Goal: Task Accomplishment & Management: Manage account settings

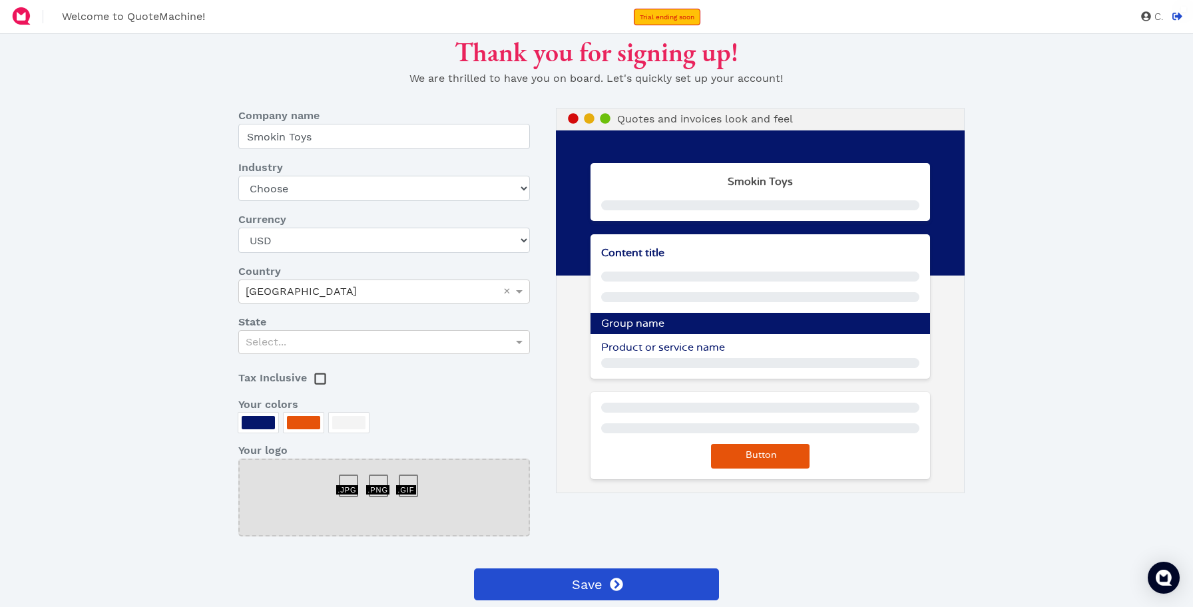
scroll to position [6, 0]
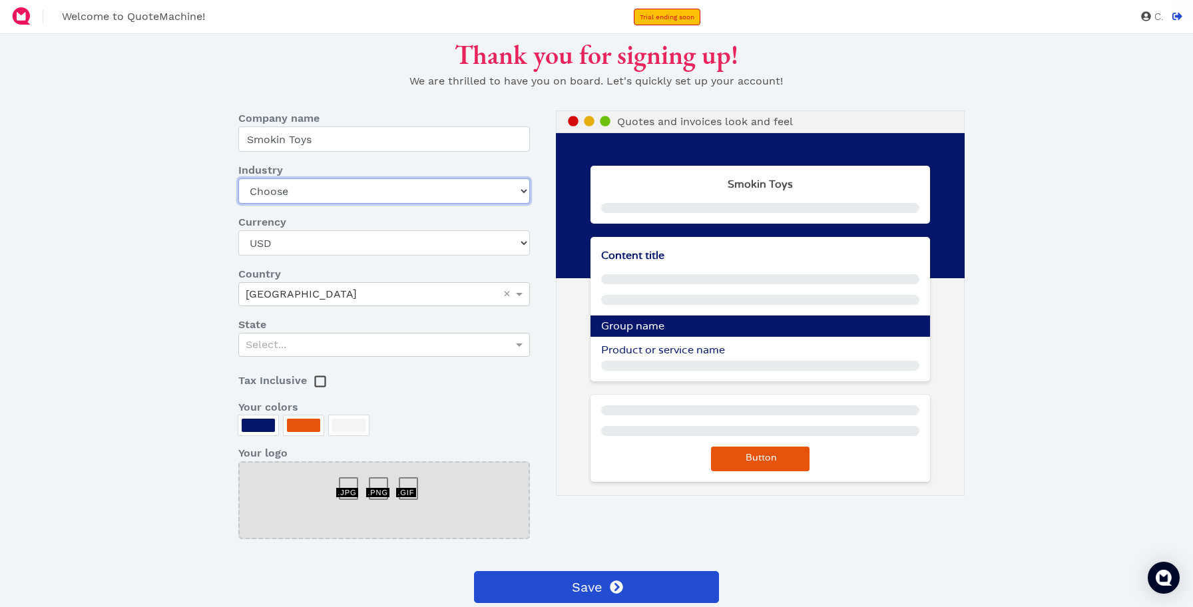
click at [471, 193] on select "Choose Art gallery Bike Books Construction (Not retail) Electronics Events Food…" at bounding box center [383, 190] width 291 height 25
select select "bike"
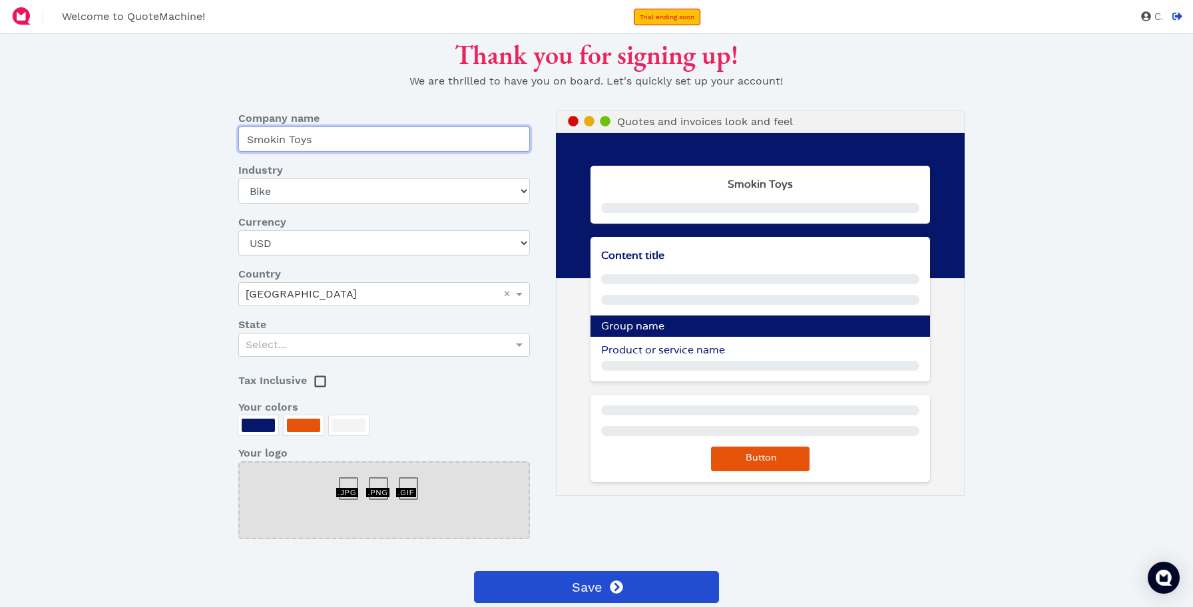
click at [416, 139] on input "Smokin Toys" at bounding box center [383, 138] width 291 height 25
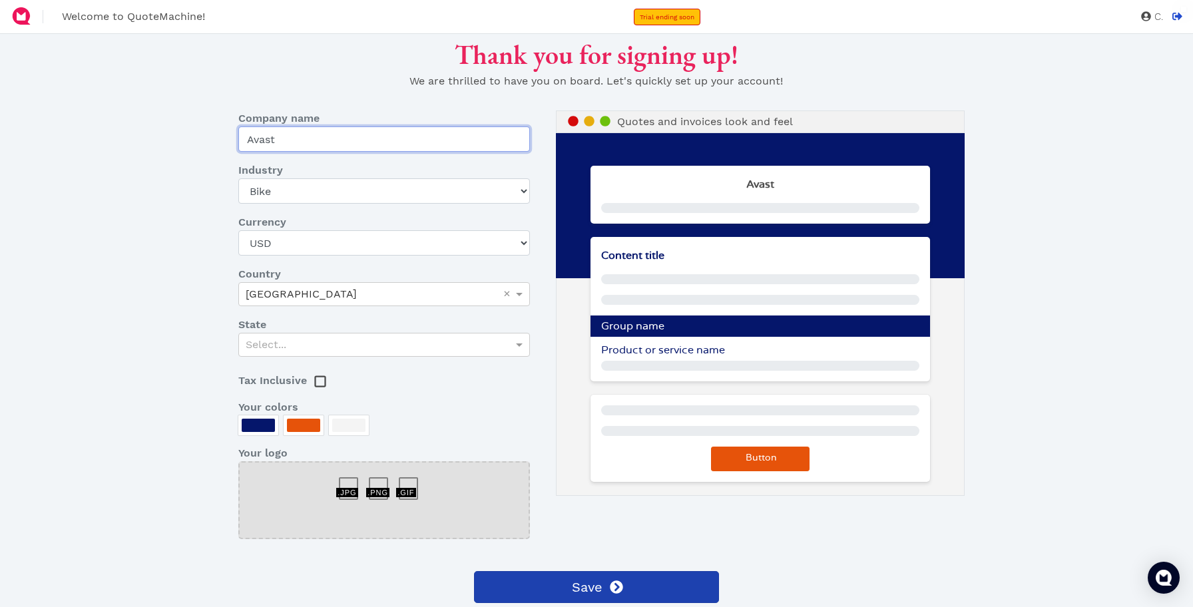
type input "Avast"
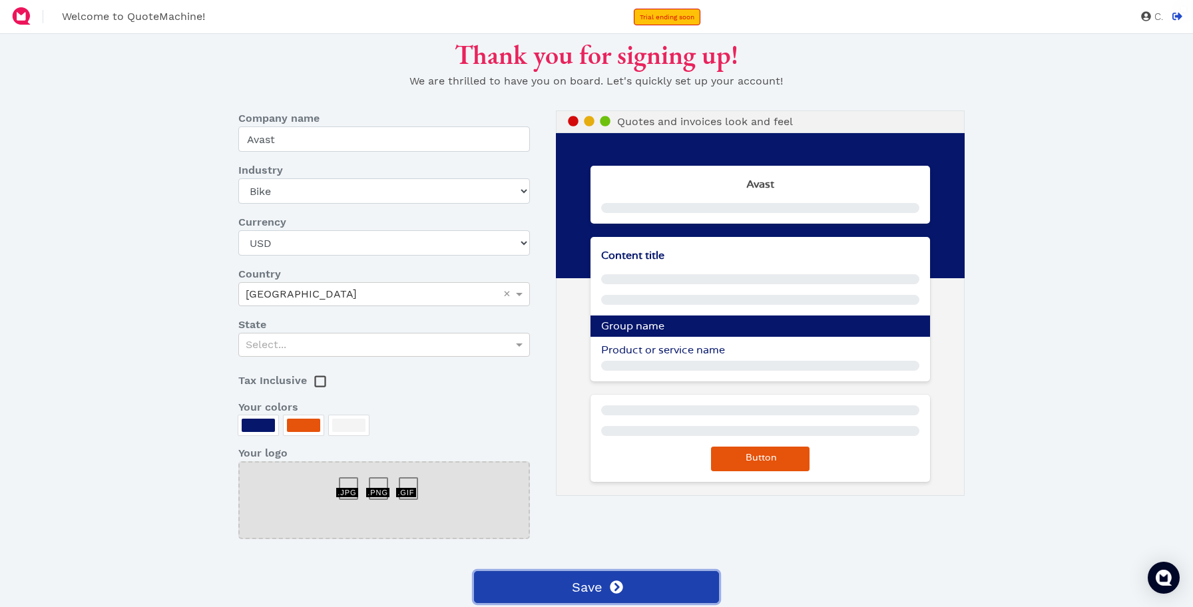
click at [626, 571] on button "Save" at bounding box center [597, 587] width 246 height 32
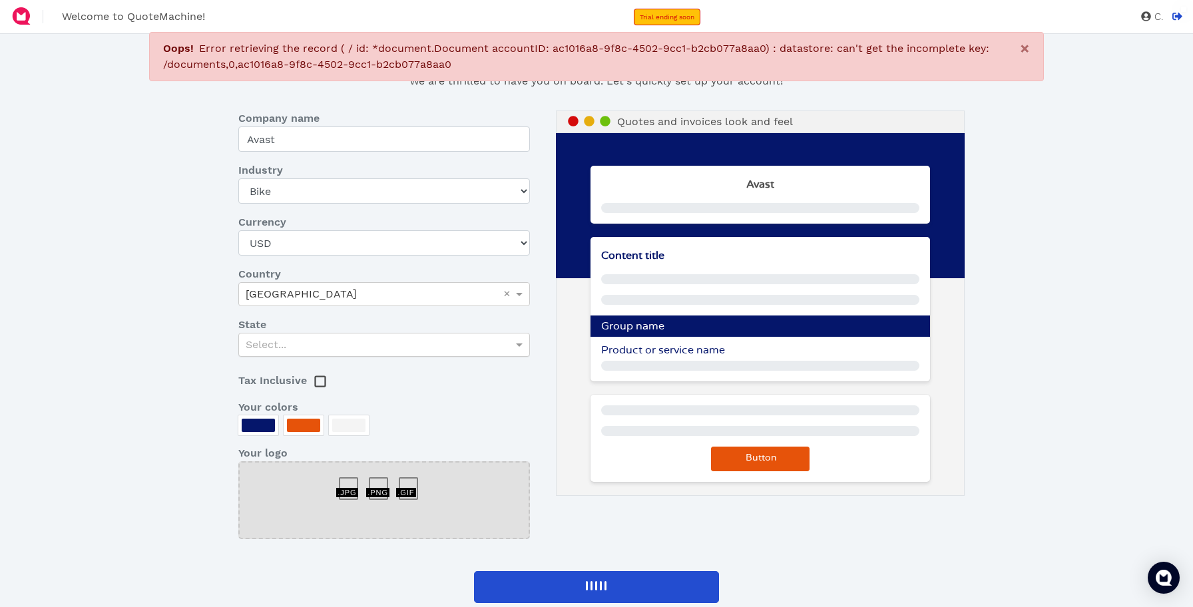
click at [463, 343] on div "Select..." at bounding box center [384, 344] width 290 height 23
click at [310, 426] on div at bounding box center [303, 425] width 33 height 13
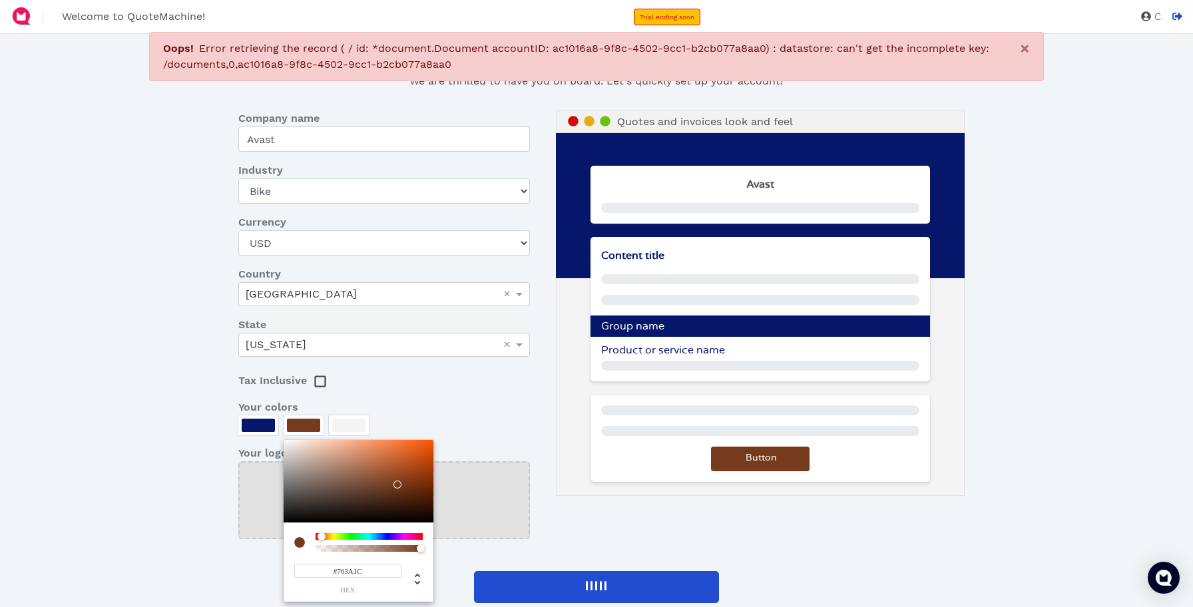
click at [397, 483] on div at bounding box center [359, 481] width 150 height 83
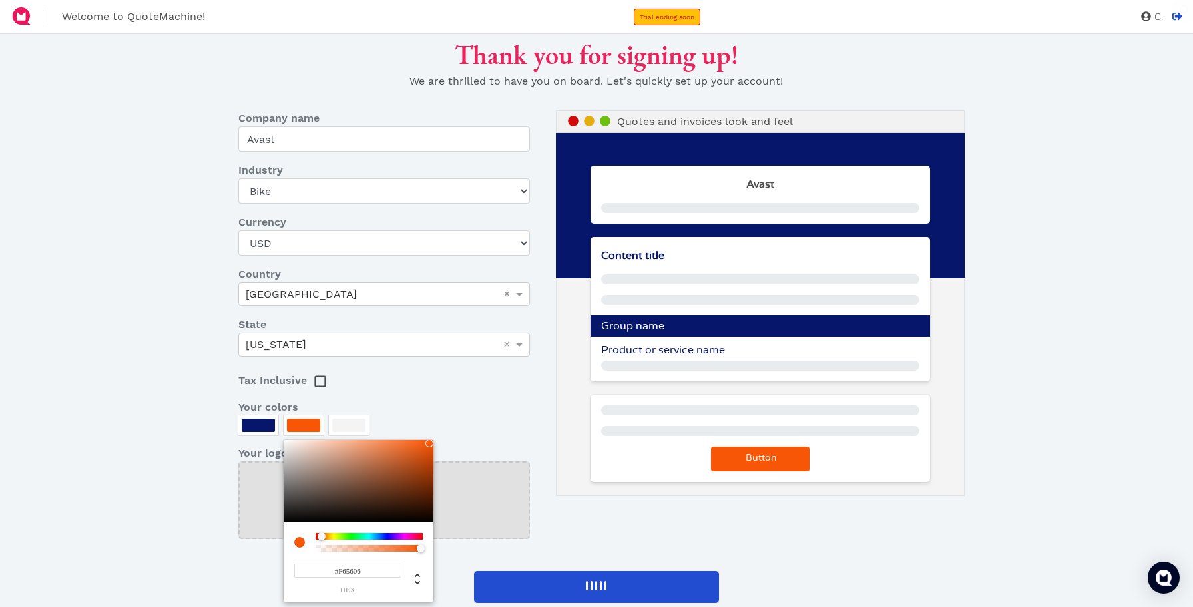
type input "#F65605"
drag, startPoint x: 402, startPoint y: 473, endPoint x: 430, endPoint y: 442, distance: 41.9
click at [430, 442] on div at bounding box center [359, 481] width 150 height 83
click at [430, 442] on div at bounding box center [430, 443] width 8 height 8
click at [252, 423] on div at bounding box center [596, 303] width 1193 height 607
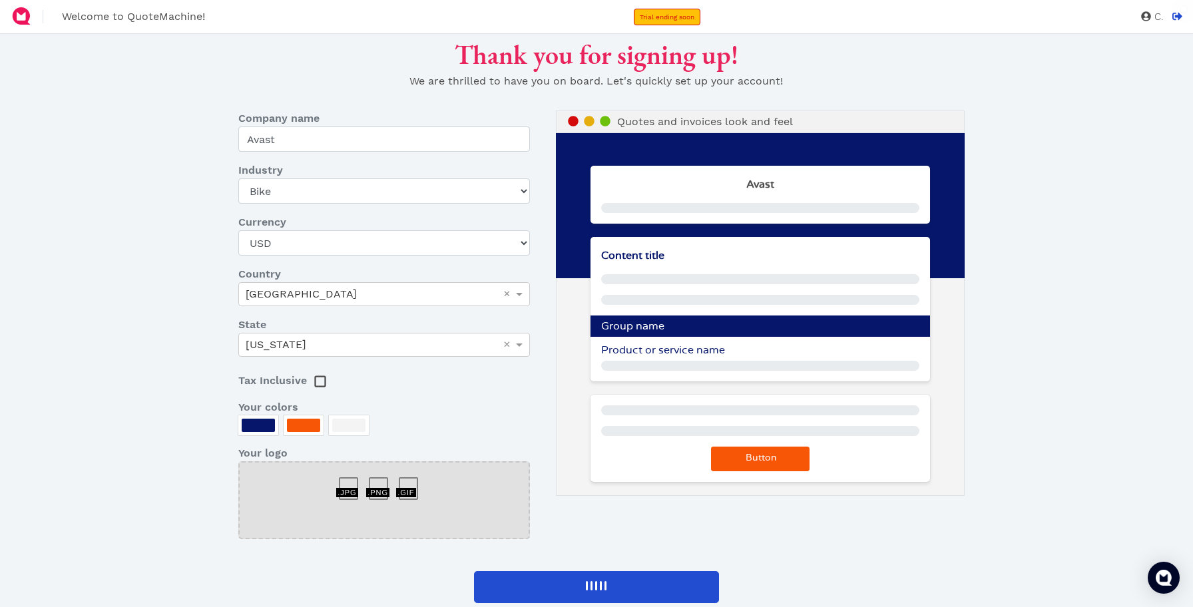
click at [252, 423] on div at bounding box center [258, 425] width 33 height 13
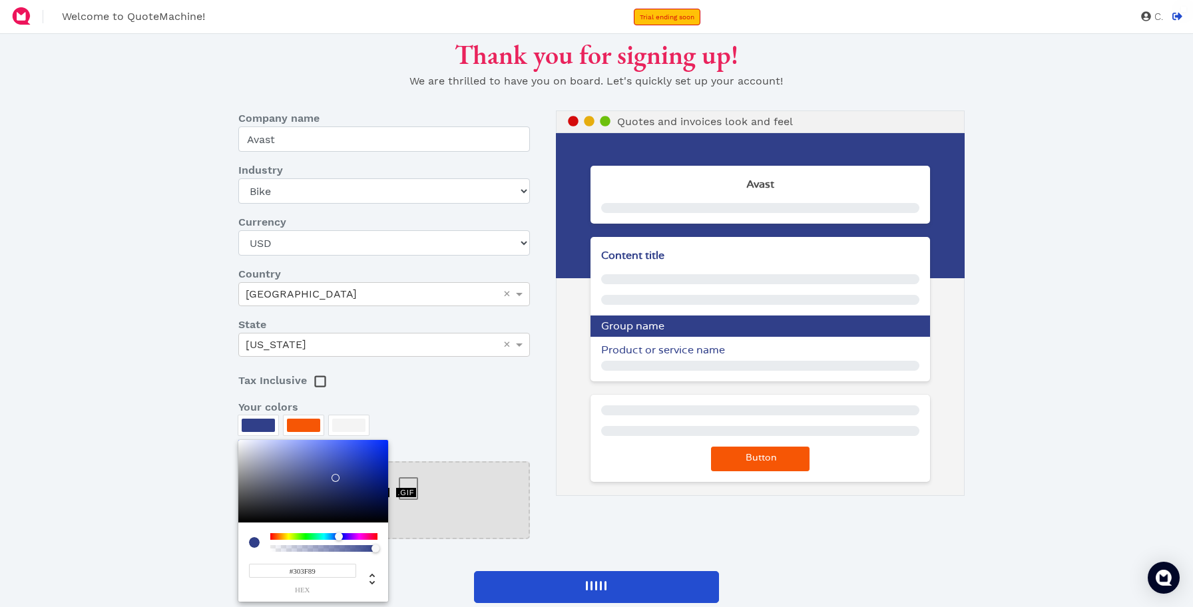
click at [335, 478] on div at bounding box center [313, 481] width 150 height 83
type input "#303E87"
click at [278, 532] on div at bounding box center [596, 303] width 1193 height 607
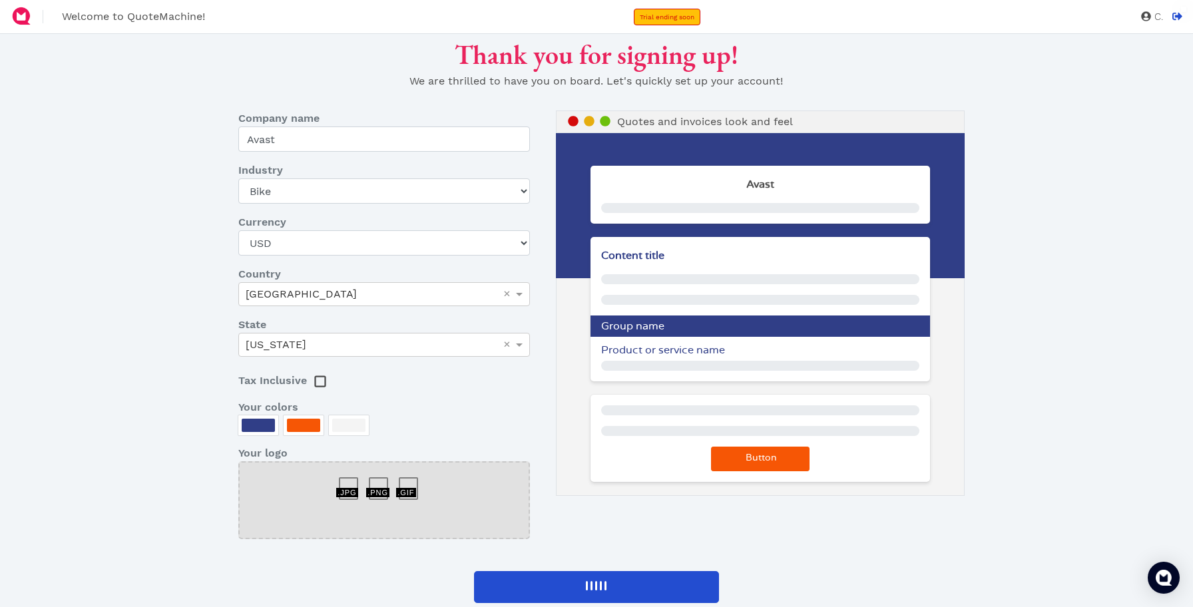
click at [266, 436] on div at bounding box center [258, 427] width 40 height 25
click at [266, 422] on div at bounding box center [258, 425] width 33 height 13
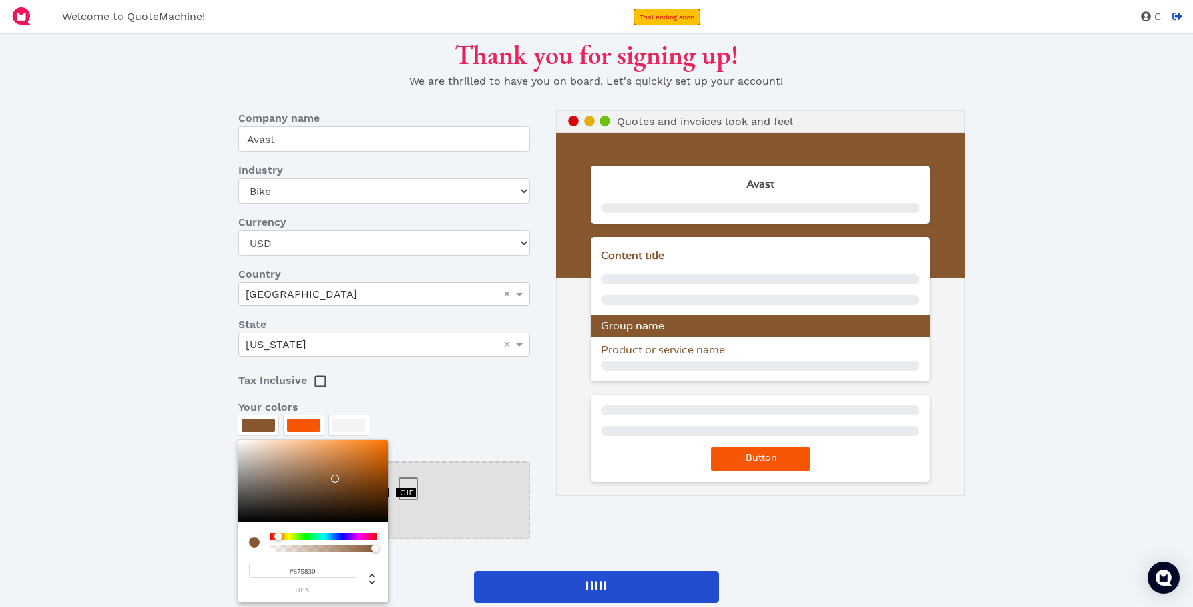
drag, startPoint x: 337, startPoint y: 536, endPoint x: 279, endPoint y: 539, distance: 58.6
click at [279, 539] on div at bounding box center [278, 536] width 8 height 8
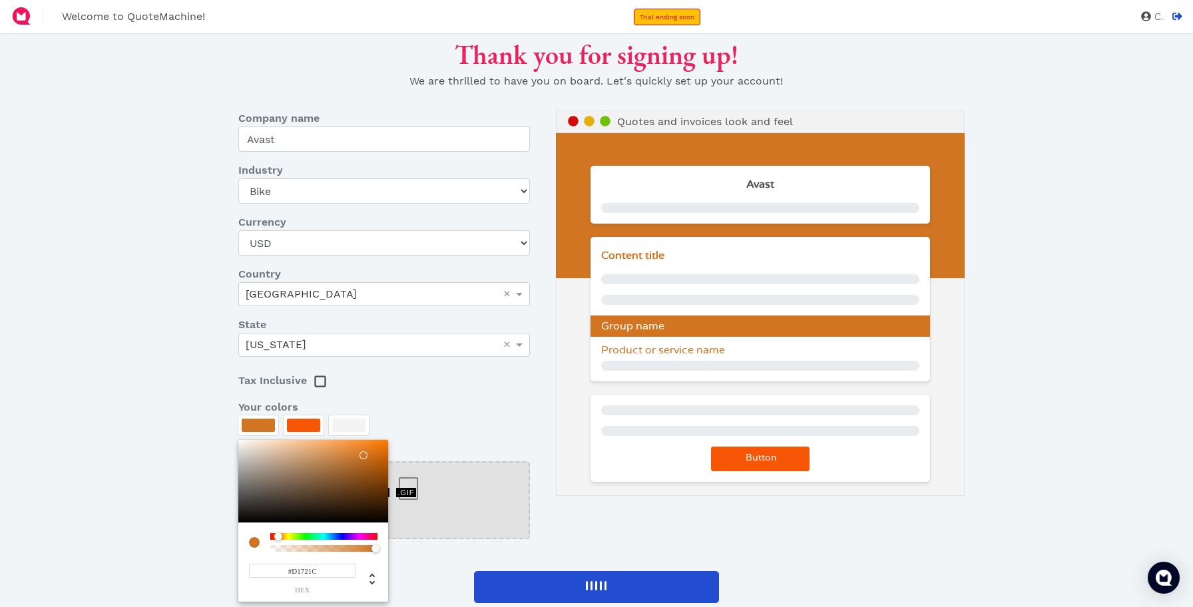
type input "#D16F16"
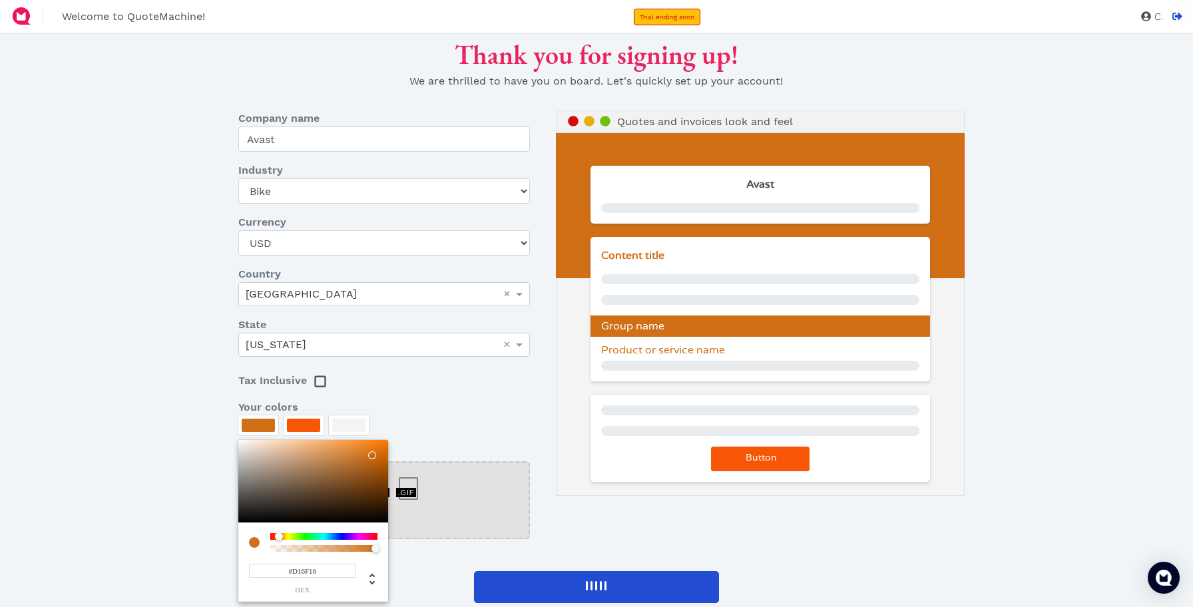
drag, startPoint x: 335, startPoint y: 478, endPoint x: 372, endPoint y: 454, distance: 44.3
click at [372, 454] on div at bounding box center [372, 455] width 8 height 8
click at [516, 421] on div at bounding box center [596, 303] width 1193 height 607
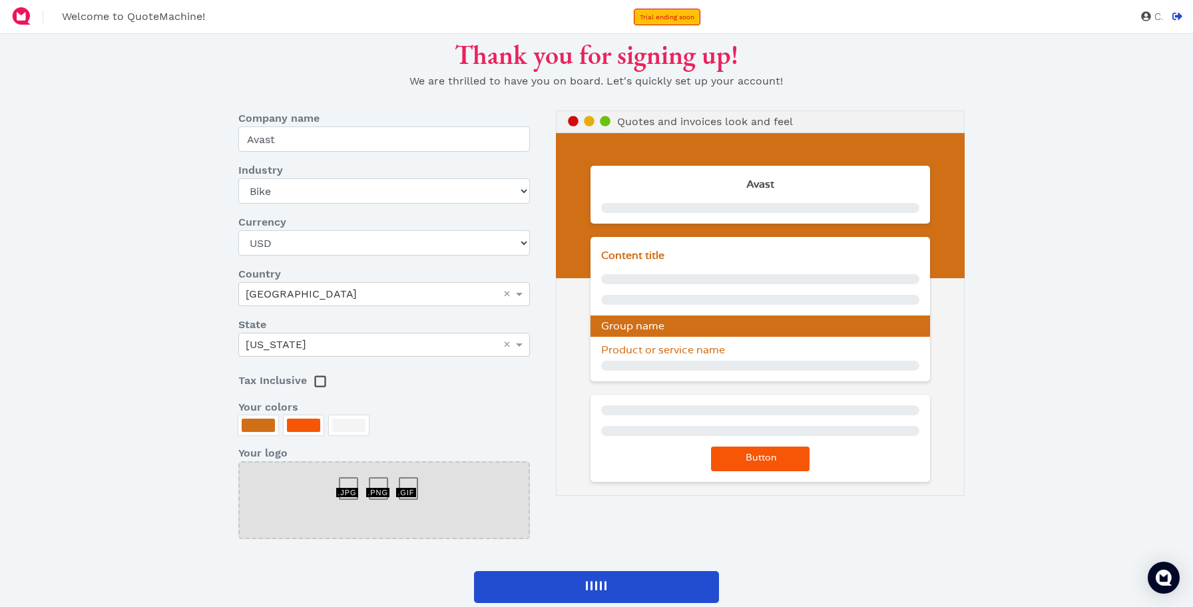
click at [321, 387] on icon at bounding box center [320, 381] width 12 height 12
click at [600, 585] on div at bounding box center [601, 585] width 2 height 9
click at [668, 351] on span "Product or service name" at bounding box center [663, 350] width 124 height 11
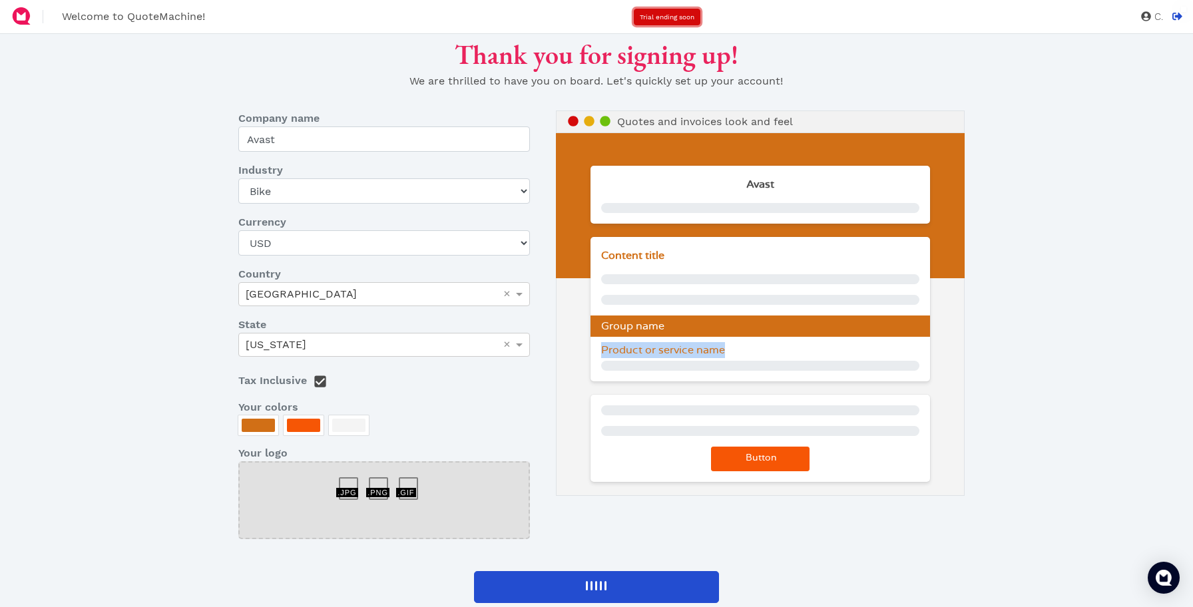
click at [666, 15] on span "Trial ending soon" at bounding box center [667, 16] width 55 height 7
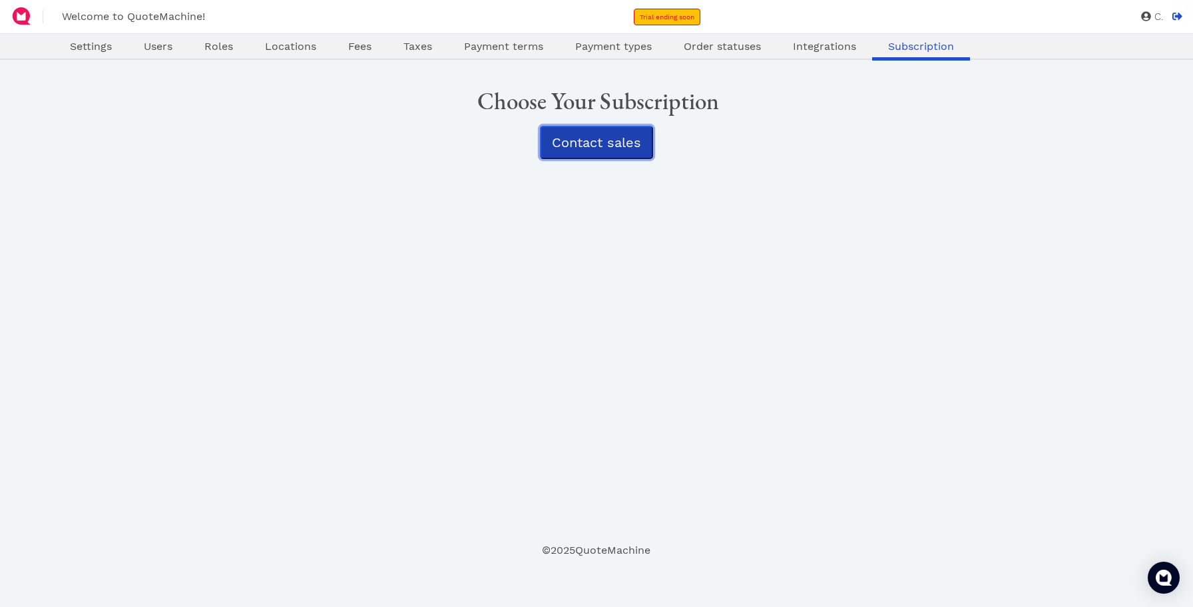
click at [603, 145] on span "Contact sales" at bounding box center [596, 142] width 89 height 16
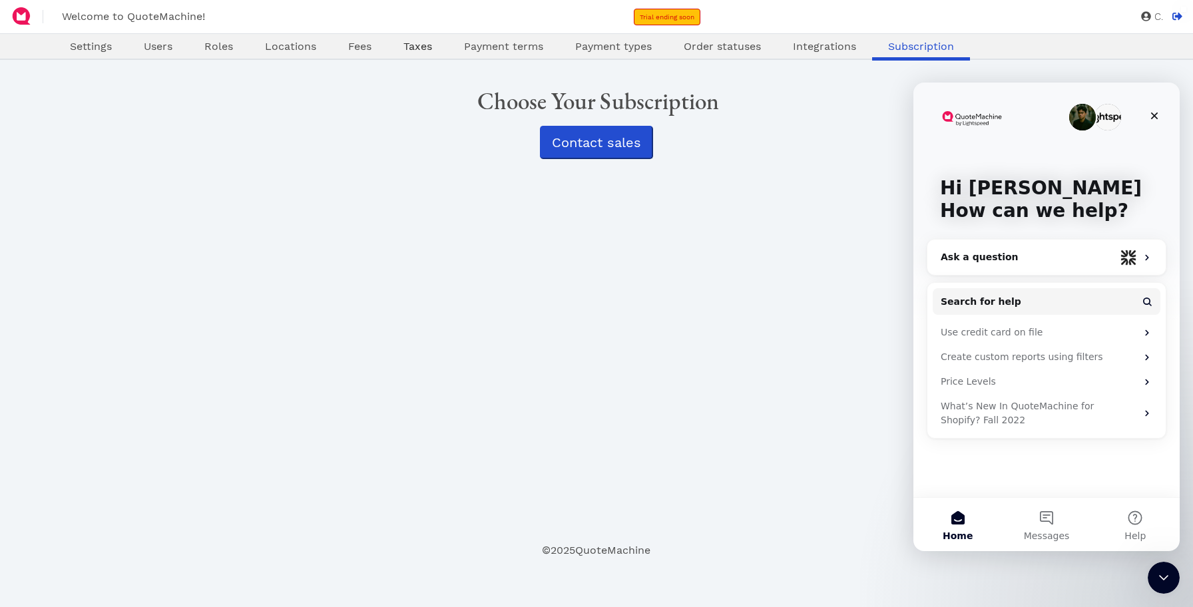
click at [417, 52] on span "Taxes" at bounding box center [417, 46] width 29 height 13
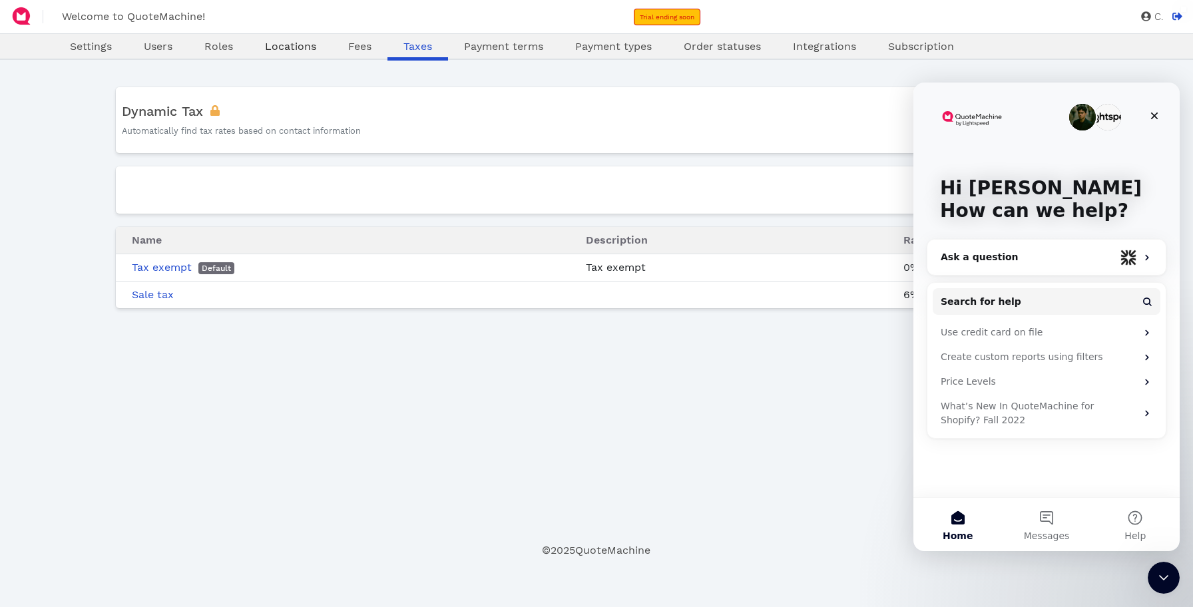
click at [294, 43] on span "Locations" at bounding box center [290, 46] width 51 height 13
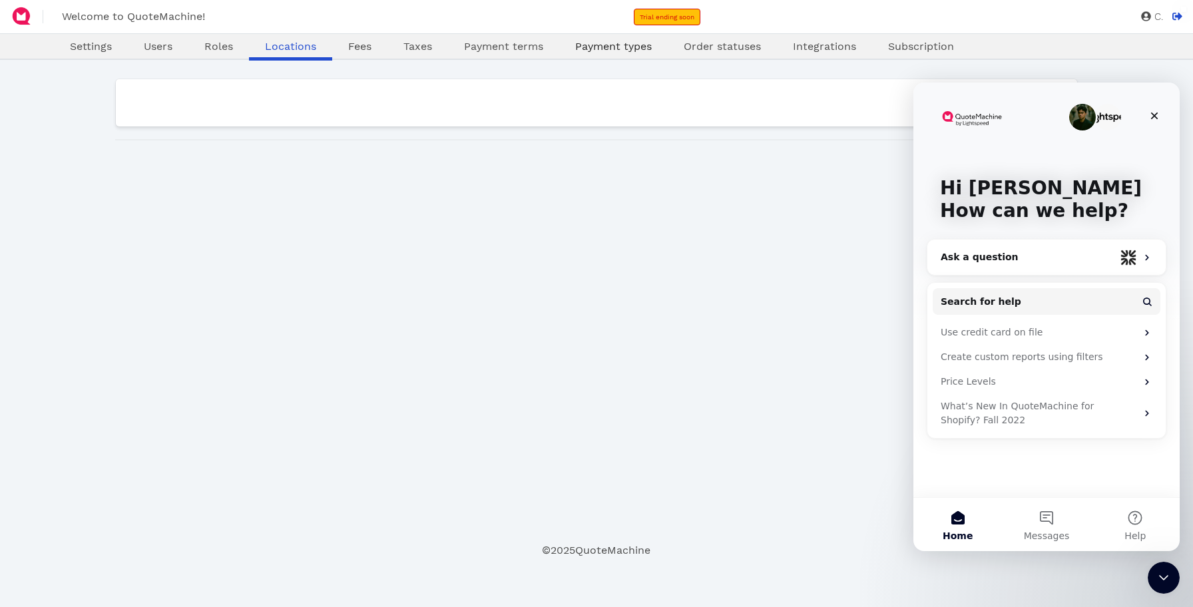
click at [598, 40] on span "Payment types" at bounding box center [613, 46] width 77 height 13
click at [160, 51] on span "Users" at bounding box center [158, 46] width 29 height 13
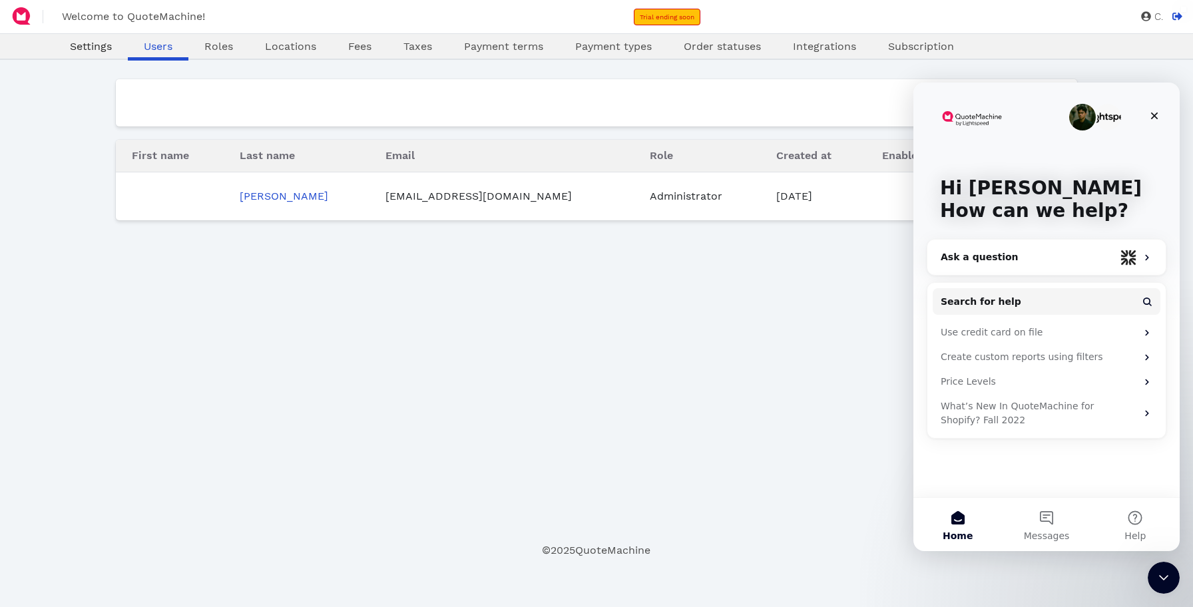
click at [110, 47] on span "Settings" at bounding box center [91, 46] width 42 height 13
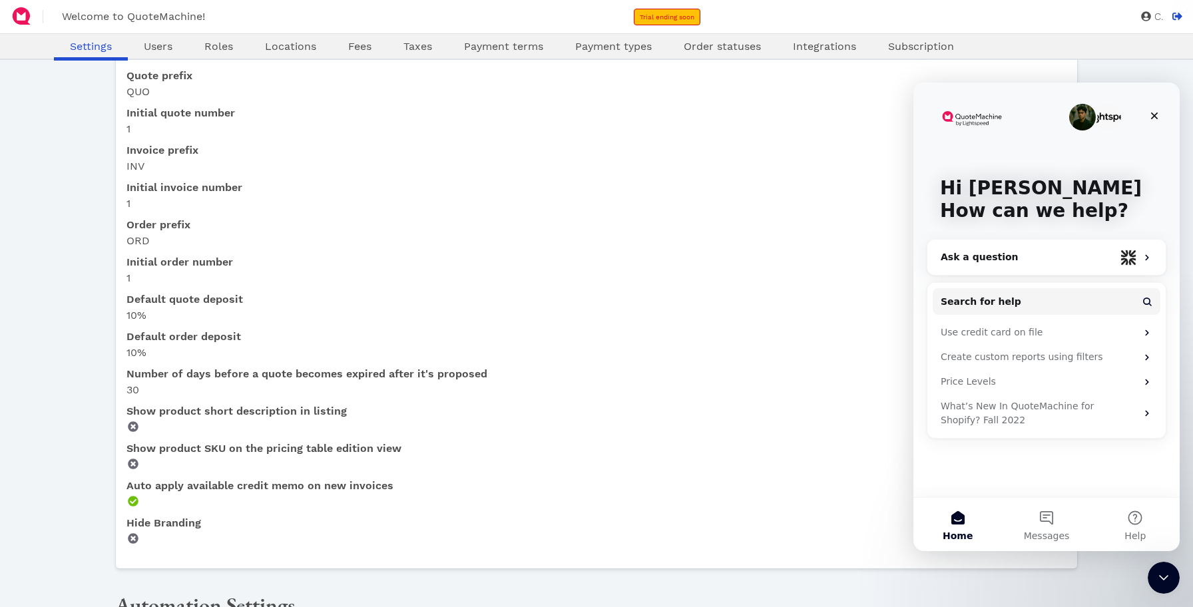
scroll to position [699, 0]
